Goal: Task Accomplishment & Management: Manage account settings

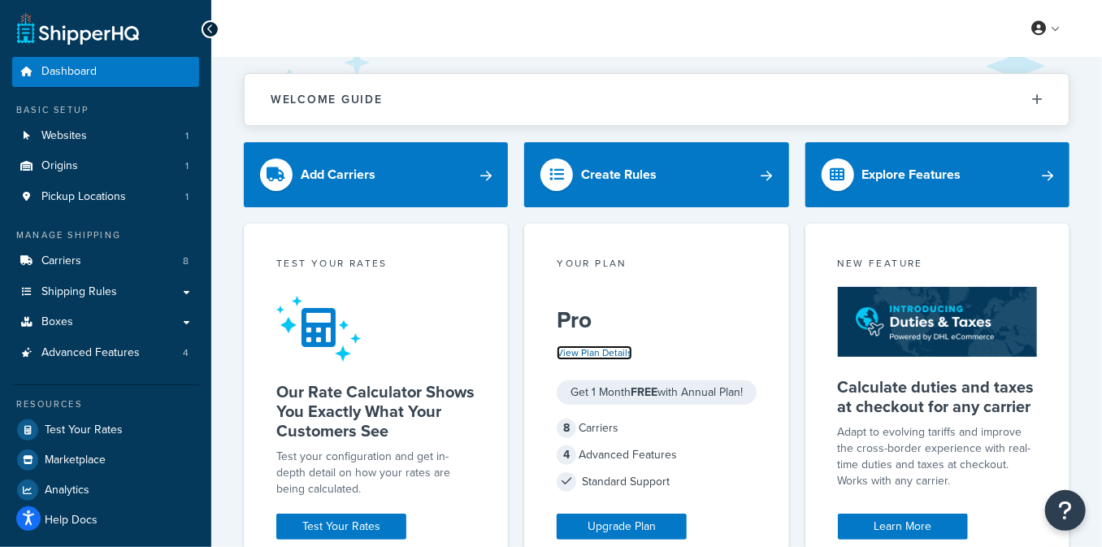
click at [622, 355] on link "View Plan Details" at bounding box center [595, 352] width 76 height 15
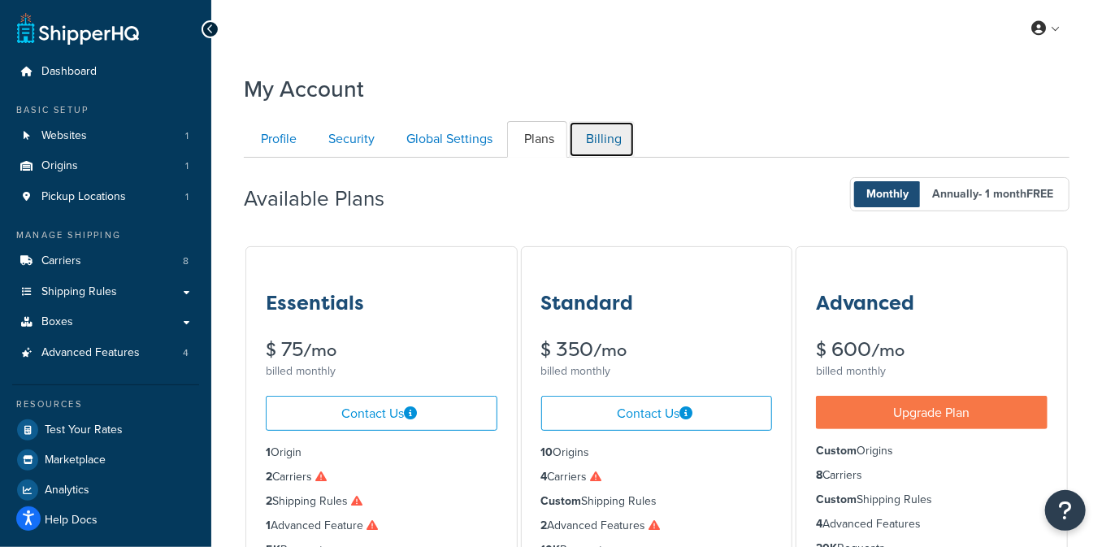
click at [613, 131] on link "Billing" at bounding box center [602, 139] width 66 height 37
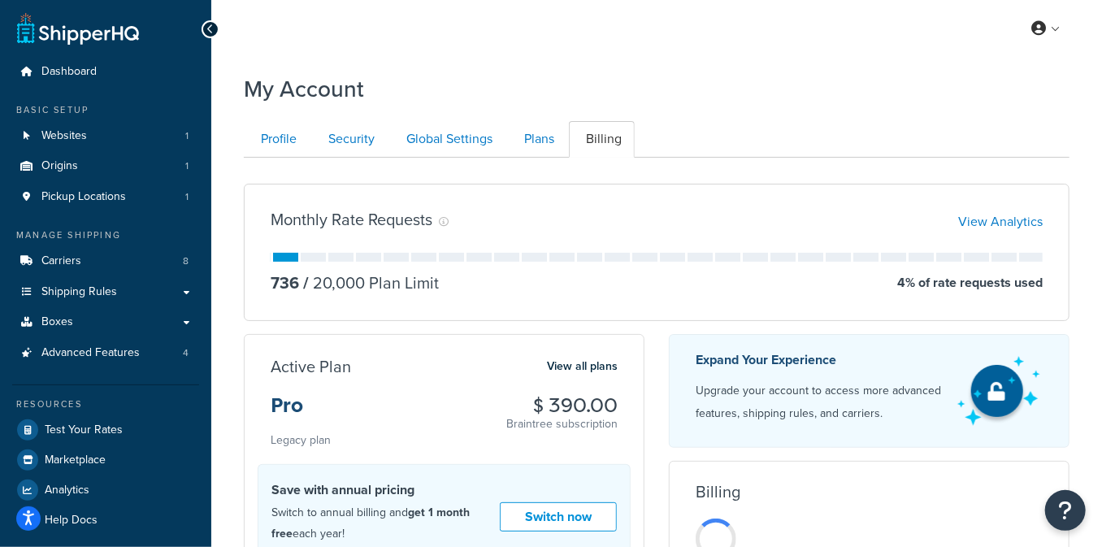
scroll to position [157, 0]
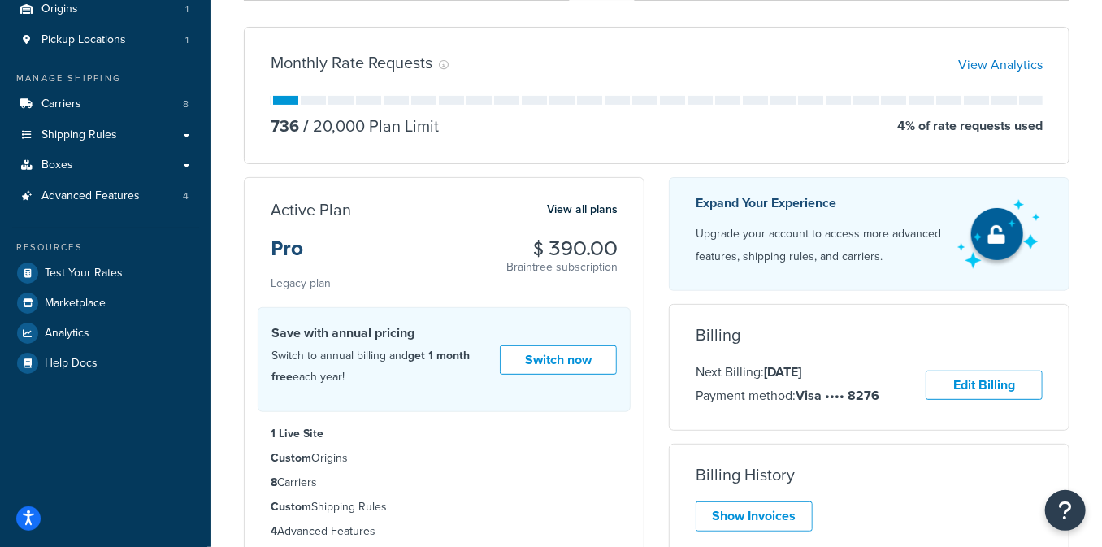
drag, startPoint x: 523, startPoint y: 249, endPoint x: 630, endPoint y: 249, distance: 106.4
click at [630, 249] on div "Active Plan View all plans Pro Legacy plan $ 390.00 Braintree subscription" at bounding box center [444, 246] width 399 height 94
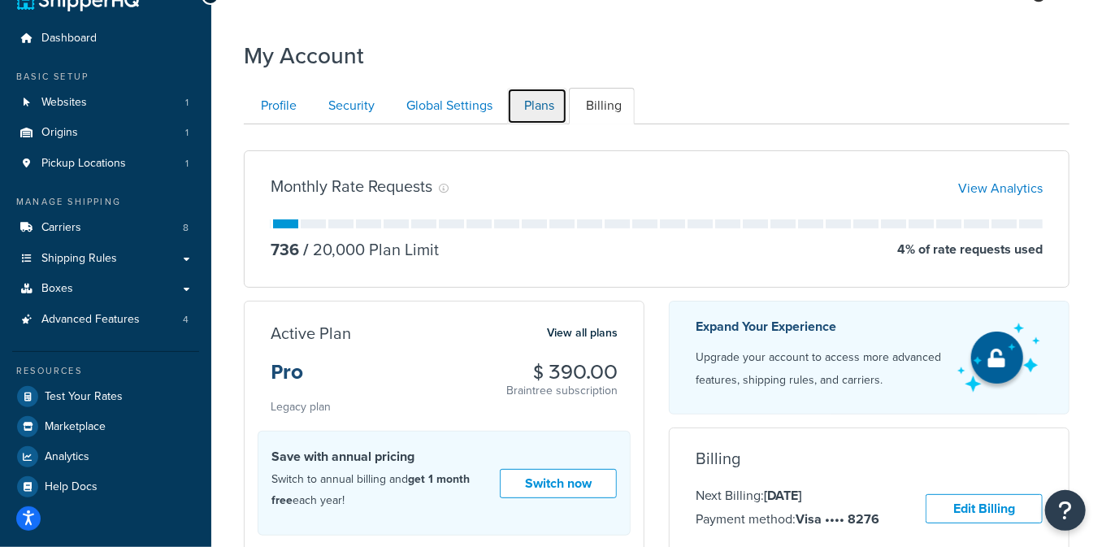
click at [544, 103] on link "Plans" at bounding box center [537, 106] width 60 height 37
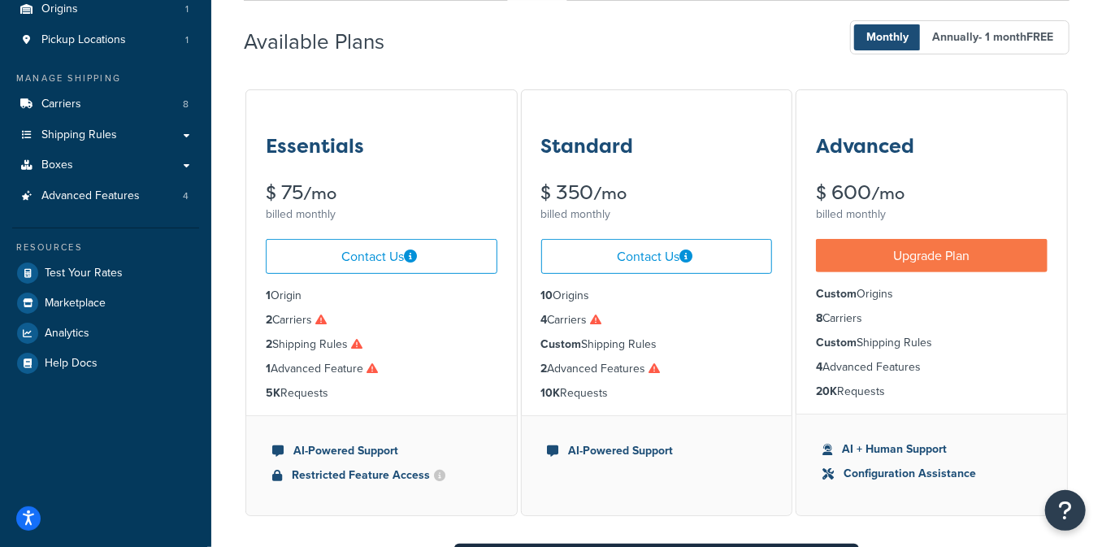
drag, startPoint x: 929, startPoint y: 394, endPoint x: 814, endPoint y: 150, distance: 269.7
click at [814, 150] on div "Advanced $ 600 /mo billed monthly Upgrade Plan Custom Origins 8 Carriers Custom…" at bounding box center [931, 302] width 272 height 427
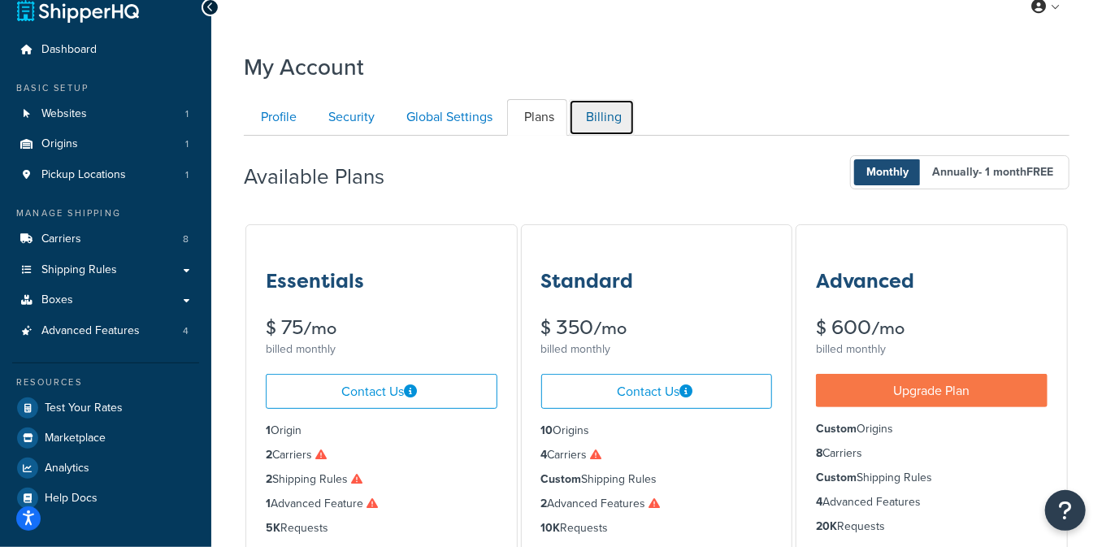
click at [588, 110] on link "Billing" at bounding box center [602, 117] width 66 height 37
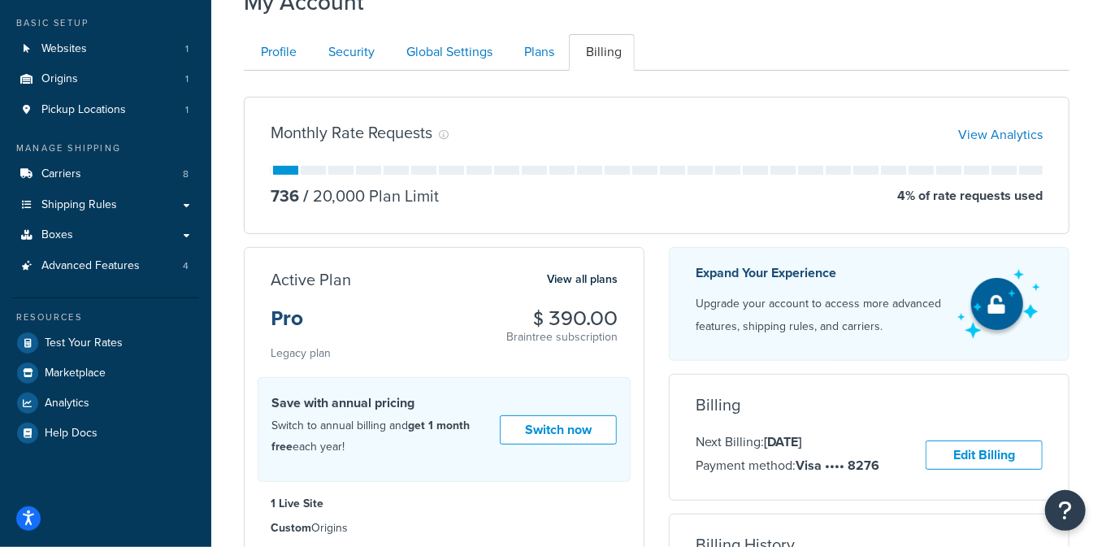
scroll to position [76, 0]
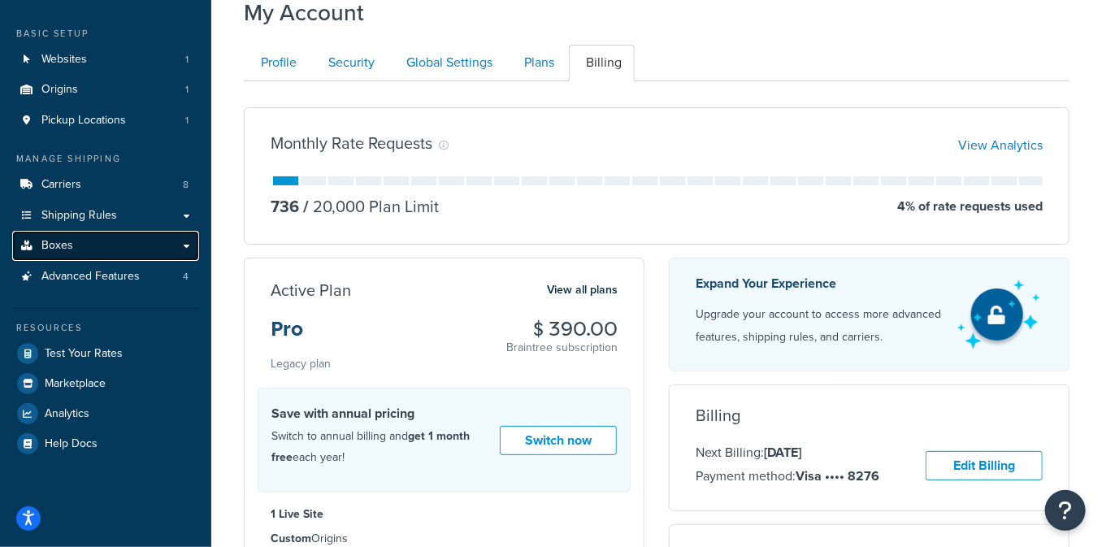
click at [96, 238] on link "Boxes" at bounding box center [105, 246] width 187 height 30
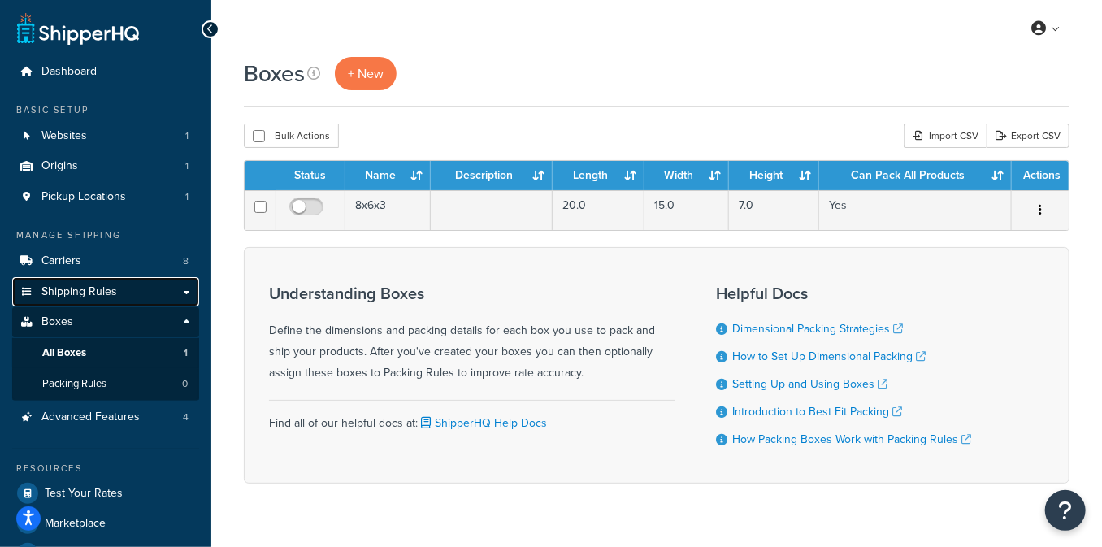
click at [117, 285] on link "Shipping Rules" at bounding box center [105, 292] width 187 height 30
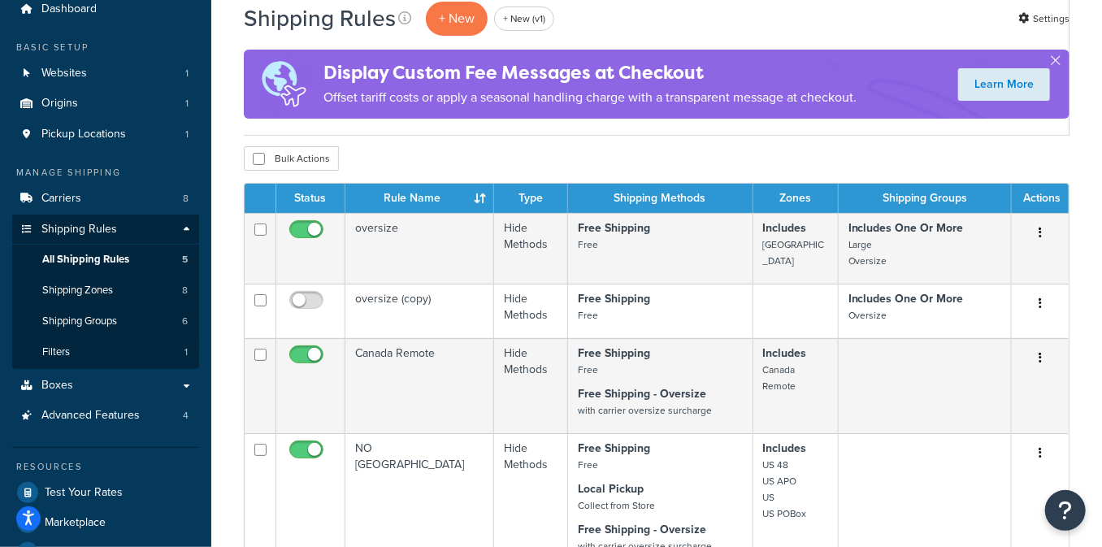
scroll to position [69, 0]
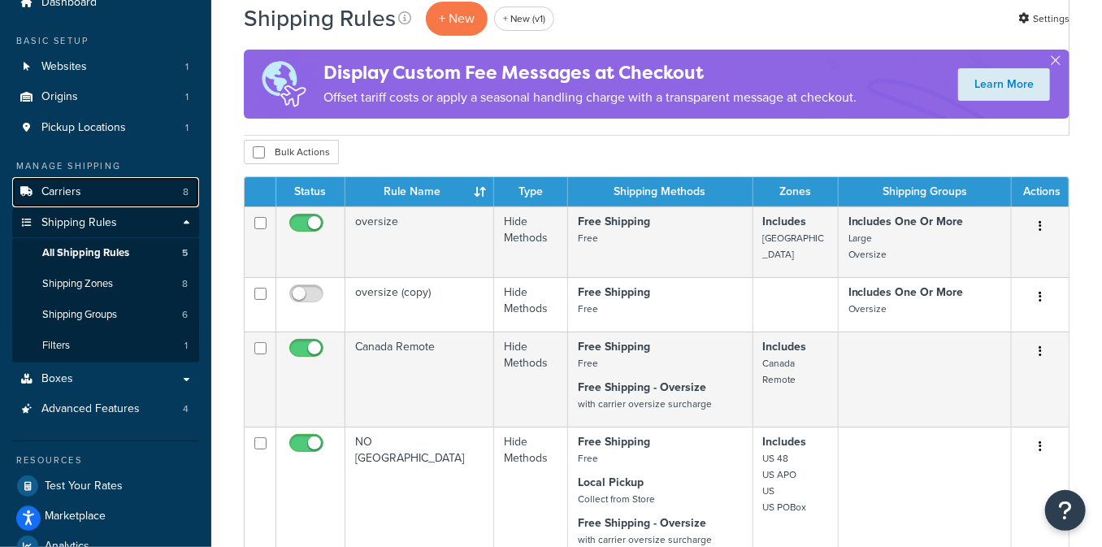
click at [122, 181] on link "Carriers 8" at bounding box center [105, 192] width 187 height 30
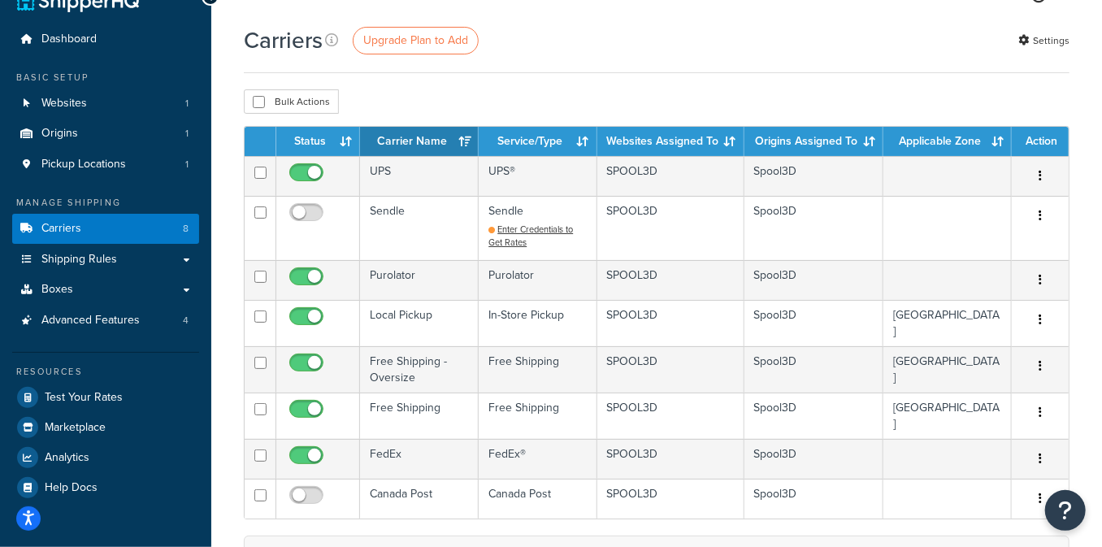
scroll to position [41, 0]
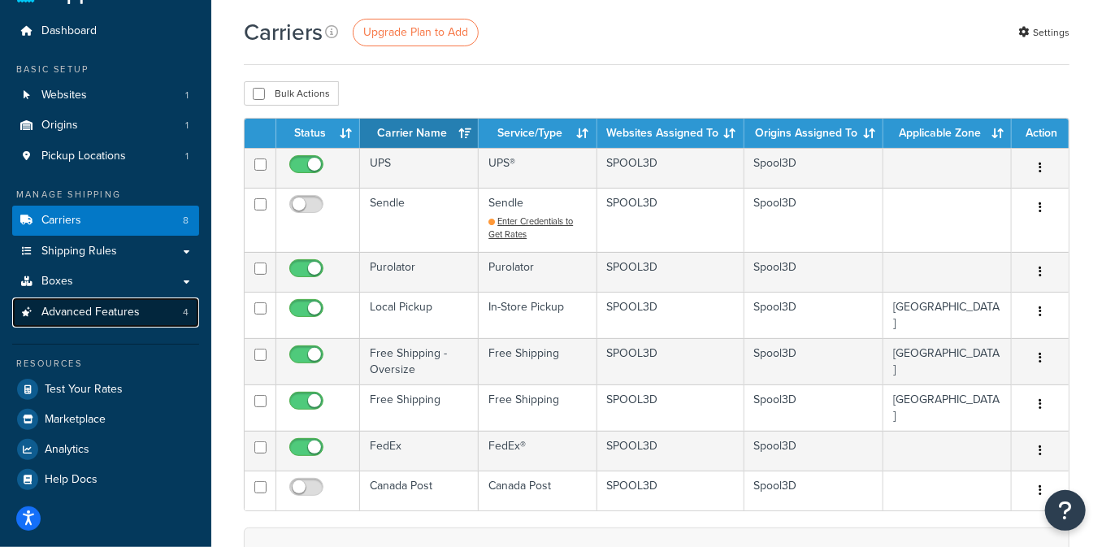
click at [148, 317] on link "Advanced Features 4" at bounding box center [105, 312] width 187 height 30
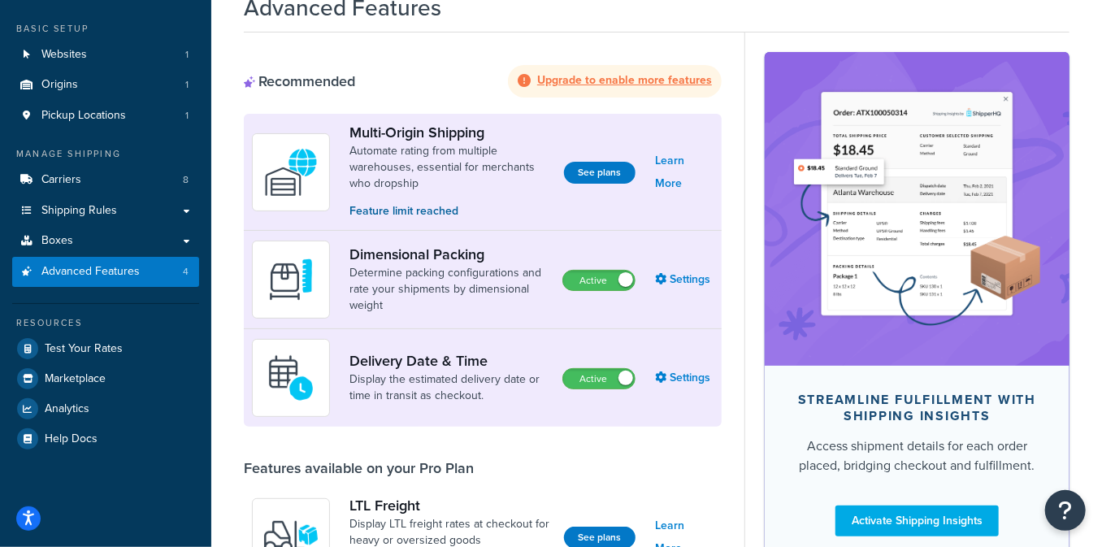
scroll to position [81, 0]
click at [122, 188] on link "Carriers 8" at bounding box center [105, 180] width 187 height 30
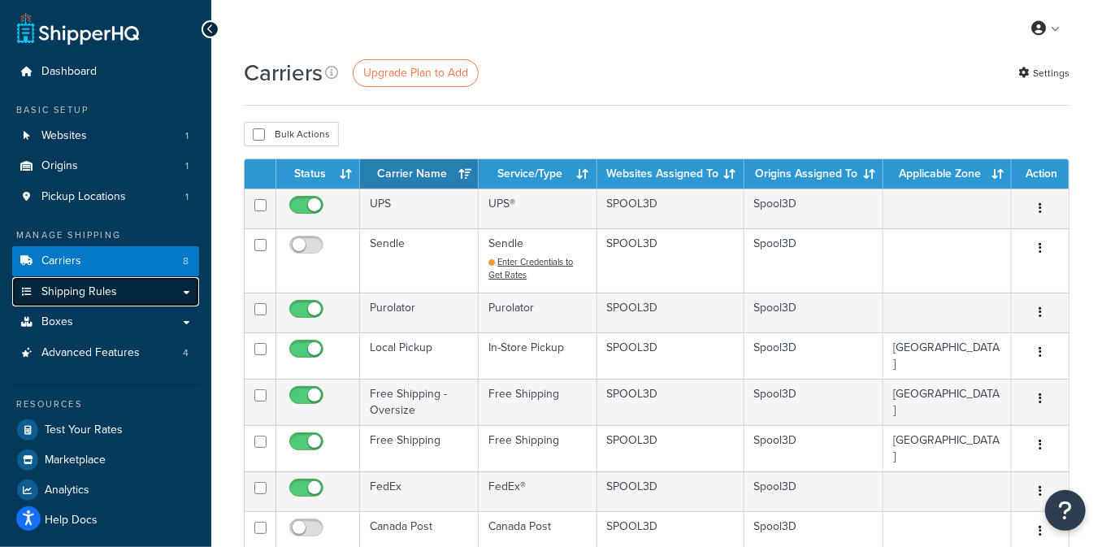
click at [189, 284] on link "Shipping Rules" at bounding box center [105, 292] width 187 height 30
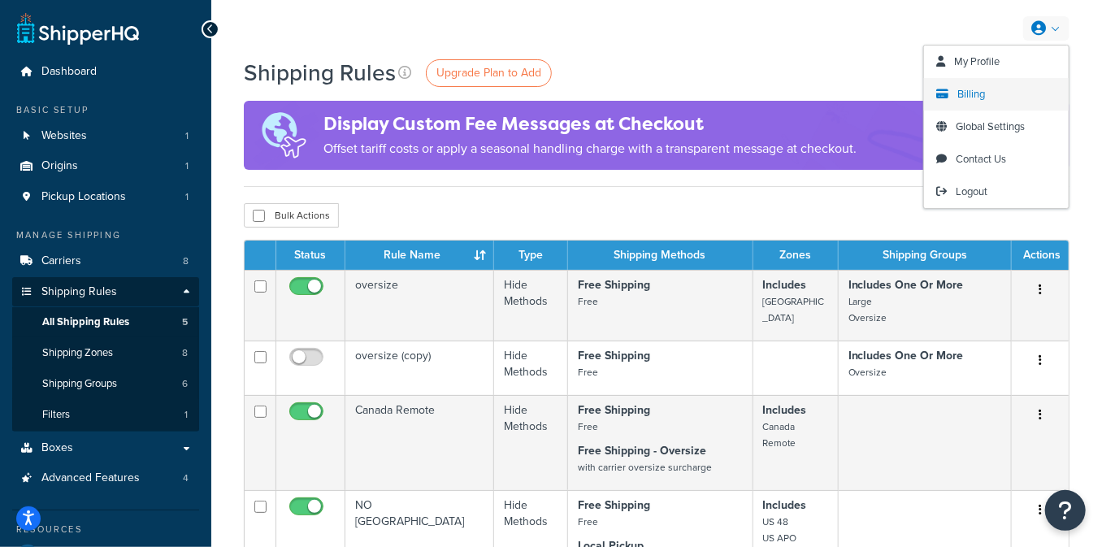
click at [1019, 93] on link "Billing" at bounding box center [996, 94] width 145 height 32
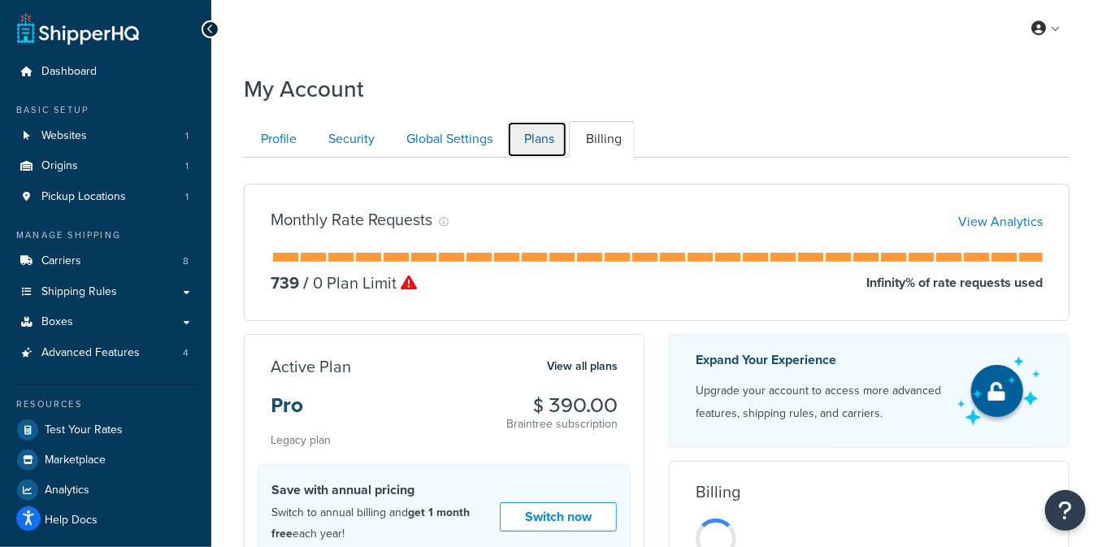
click at [532, 145] on link "Plans" at bounding box center [537, 139] width 60 height 37
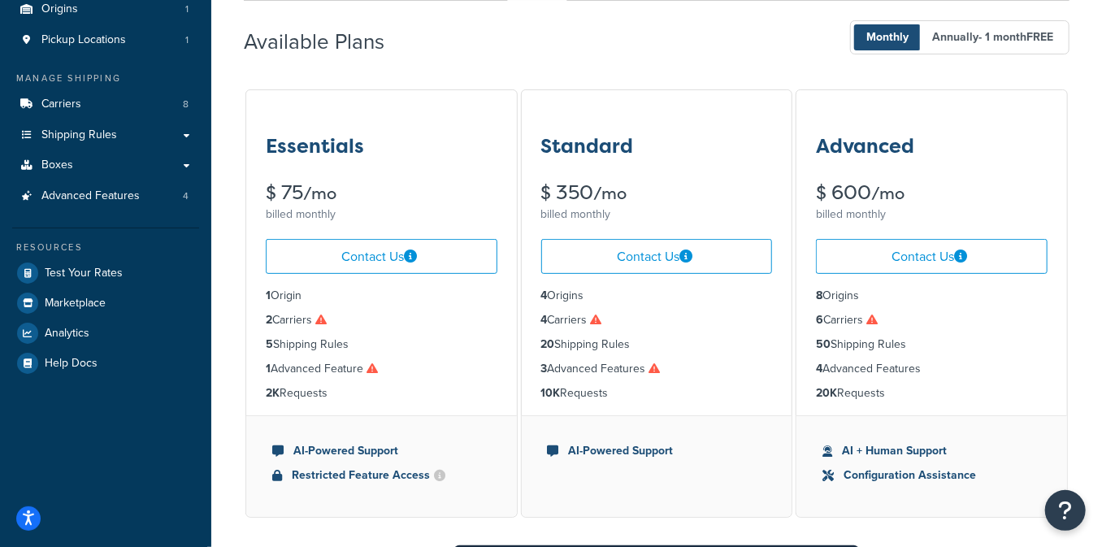
drag, startPoint x: 359, startPoint y: 140, endPoint x: 383, endPoint y: 141, distance: 24.4
click at [362, 139] on div "Essentials" at bounding box center [382, 136] width 232 height 41
drag, startPoint x: 380, startPoint y: 141, endPoint x: 246, endPoint y: 145, distance: 134.1
click at [228, 143] on div "My Account Contact Us Send Us A Message Contact Information Name * Email * Comp…" at bounding box center [656, 548] width 890 height 1280
click at [399, 149] on div "Essentials" at bounding box center [382, 136] width 232 height 41
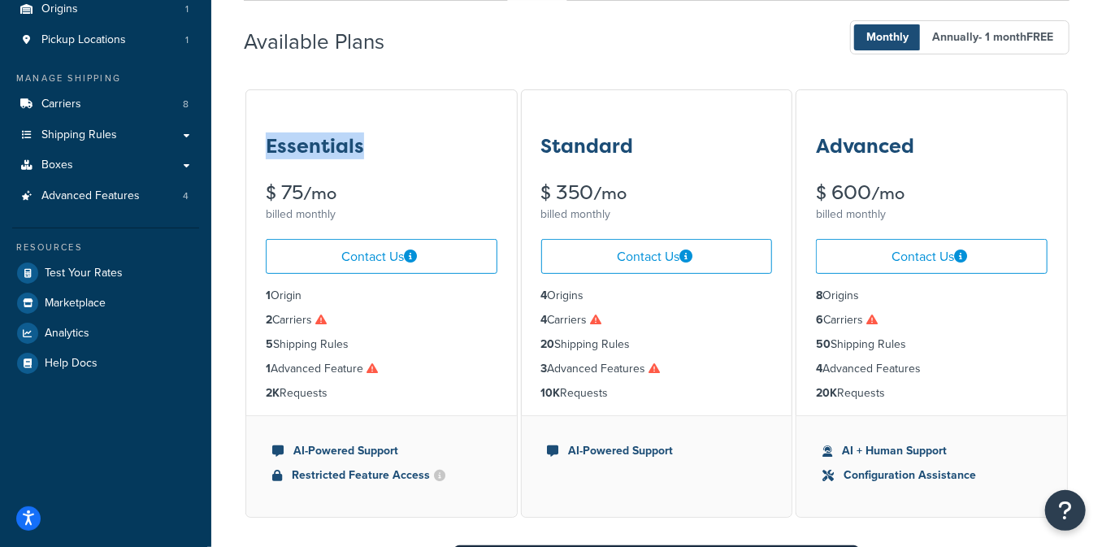
drag, startPoint x: 318, startPoint y: 142, endPoint x: 240, endPoint y: 142, distance: 78.0
click at [240, 142] on div "My Account Contact Us Send Us A Message Contact Information Name * Email * Comp…" at bounding box center [656, 548] width 890 height 1280
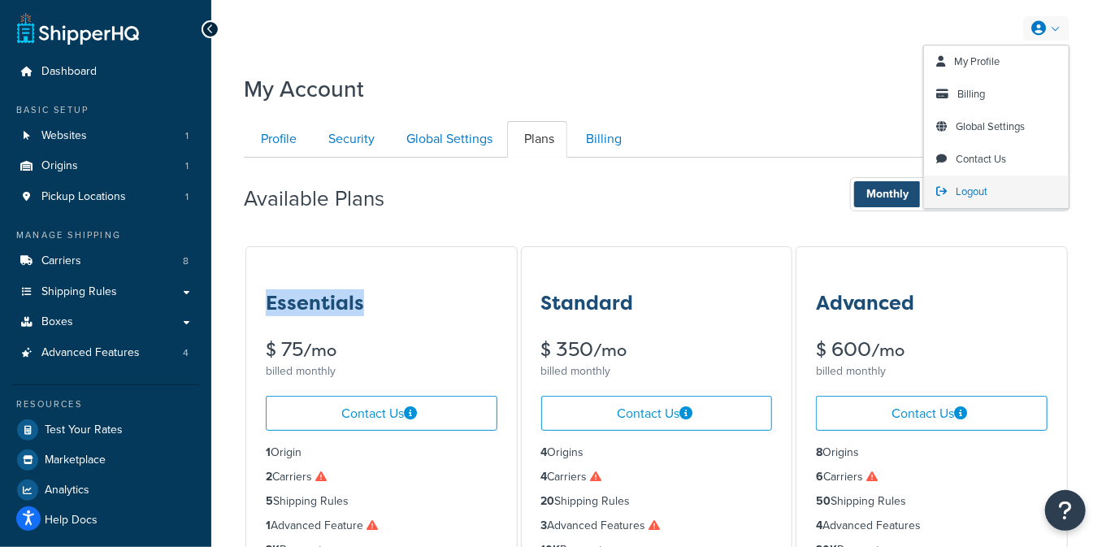
click at [1014, 177] on link "Logout" at bounding box center [996, 191] width 145 height 32
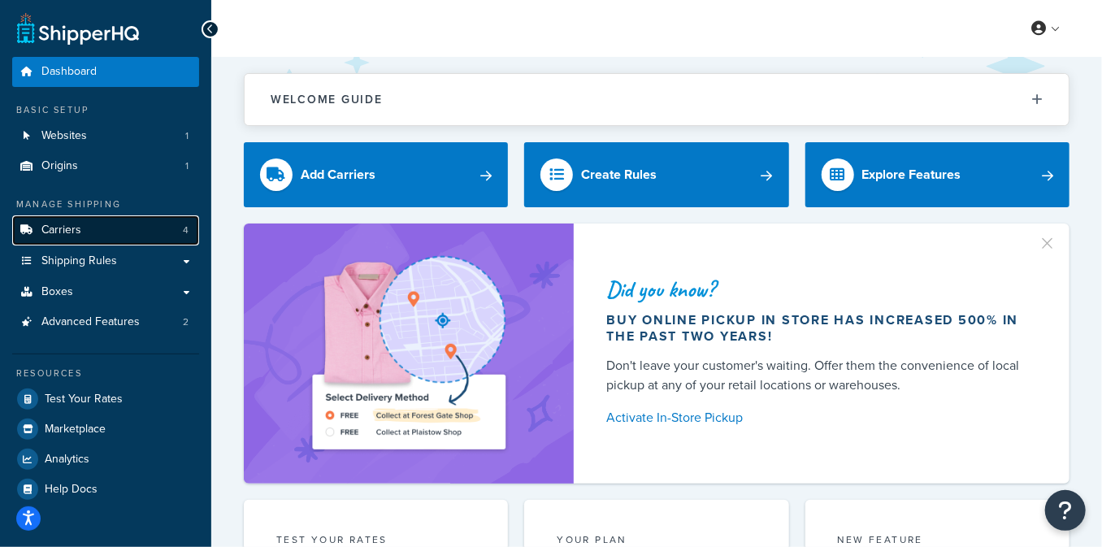
click at [124, 236] on link "Carriers 4" at bounding box center [105, 230] width 187 height 30
